Goal: Task Accomplishment & Management: Complete application form

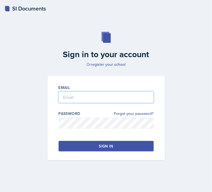
type input "[EMAIL_ADDRESS][DOMAIN_NAME]"
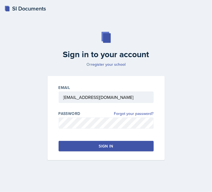
click at [101, 141] on div "Email [EMAIL_ADDRESS][DOMAIN_NAME] Password Forgot your password? Sign in" at bounding box center [106, 118] width 117 height 85
click at [97, 147] on button "Sign in" at bounding box center [106, 146] width 95 height 11
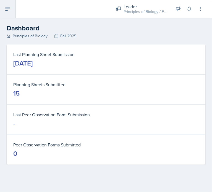
click at [7, 4] on button at bounding box center [8, 9] width 16 height 18
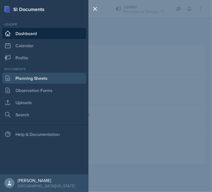
click at [28, 79] on link "Planning Sheets" at bounding box center [44, 78] width 84 height 11
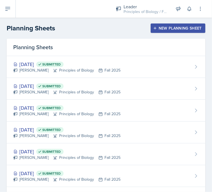
click at [160, 31] on button "New Planning Sheet" at bounding box center [178, 28] width 55 height 9
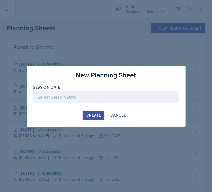
click at [136, 101] on div at bounding box center [106, 97] width 146 height 12
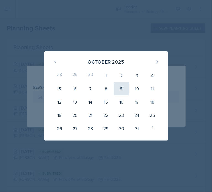
click at [123, 91] on div "9" at bounding box center [121, 88] width 15 height 13
type input "[DATE]"
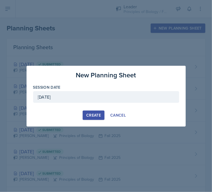
click at [99, 115] on div "Create" at bounding box center [93, 115] width 15 height 4
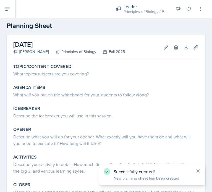
scroll to position [9, 0]
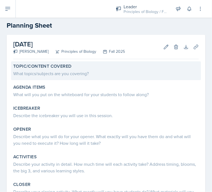
click at [40, 74] on div "What topics/subjects are you covering?" at bounding box center [106, 73] width 186 height 7
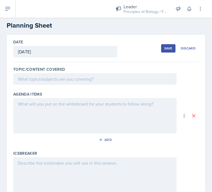
click at [54, 77] on div at bounding box center [95, 79] width 164 height 12
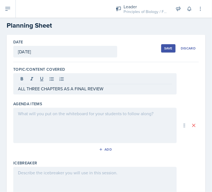
click at [58, 124] on div at bounding box center [95, 125] width 164 height 35
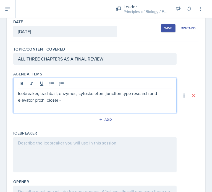
scroll to position [31, 0]
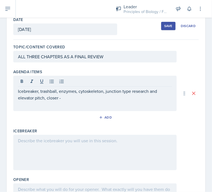
click at [81, 99] on p "Icebreaker, trashball, enzymes, cytoskeleton, junction type research and elevat…" at bounding box center [95, 94] width 154 height 13
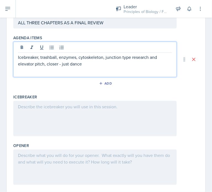
scroll to position [75, 0]
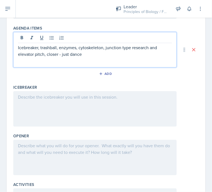
click at [70, 100] on p at bounding box center [95, 97] width 154 height 7
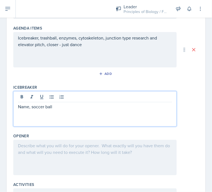
click at [117, 148] on div at bounding box center [95, 157] width 164 height 35
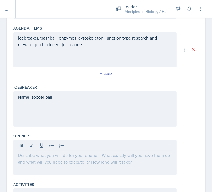
click at [105, 168] on div at bounding box center [95, 157] width 164 height 35
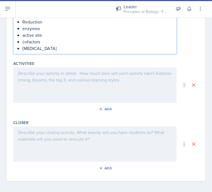
scroll to position [648, 0]
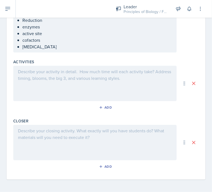
click at [92, 73] on div at bounding box center [95, 83] width 164 height 35
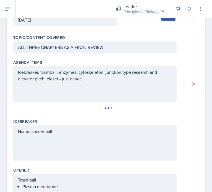
scroll to position [50, 0]
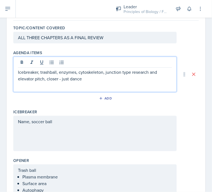
click at [105, 72] on p "Icebreaker, trashball, enzymes, cytoskeleton, junction type research and elevat…" at bounding box center [95, 75] width 154 height 13
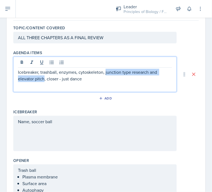
drag, startPoint x: 105, startPoint y: 72, endPoint x: 44, endPoint y: 86, distance: 62.6
click at [44, 86] on div "Icebreaker, trashball, enzymes, cytoskeleton, junction type research and elevat…" at bounding box center [95, 74] width 164 height 35
copy p "junction type research and elevator pitch"
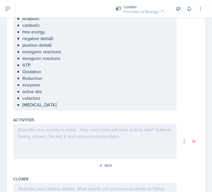
click at [68, 139] on div at bounding box center [95, 141] width 164 height 35
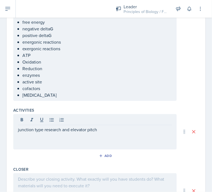
click at [88, 186] on div at bounding box center [95, 191] width 164 height 35
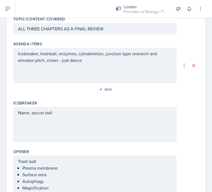
scroll to position [0, 0]
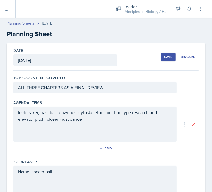
click at [164, 58] on div "Save" at bounding box center [168, 57] width 8 height 4
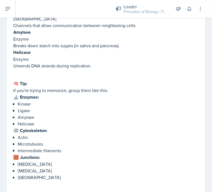
scroll to position [937, 0]
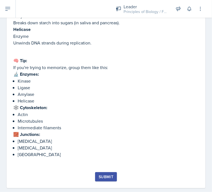
click at [101, 175] on div "Submit" at bounding box center [106, 177] width 15 height 4
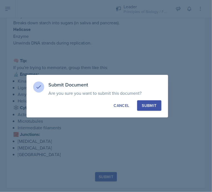
click at [156, 111] on div "Submit Document Are you sure you want to submit this document? This document wi…" at bounding box center [98, 96] width 142 height 43
click at [157, 102] on button "Submit" at bounding box center [149, 105] width 24 height 11
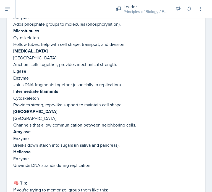
scroll to position [921, 0]
